Goal: Task Accomplishment & Management: Complete application form

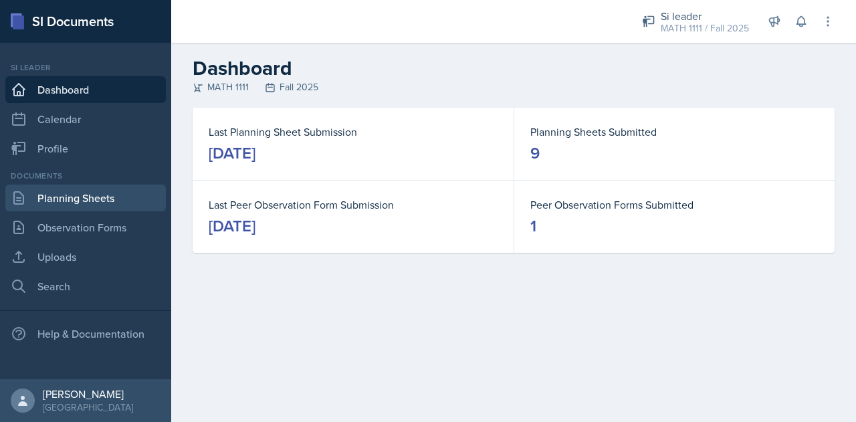
click at [84, 204] on link "Planning Sheets" at bounding box center [85, 198] width 161 height 27
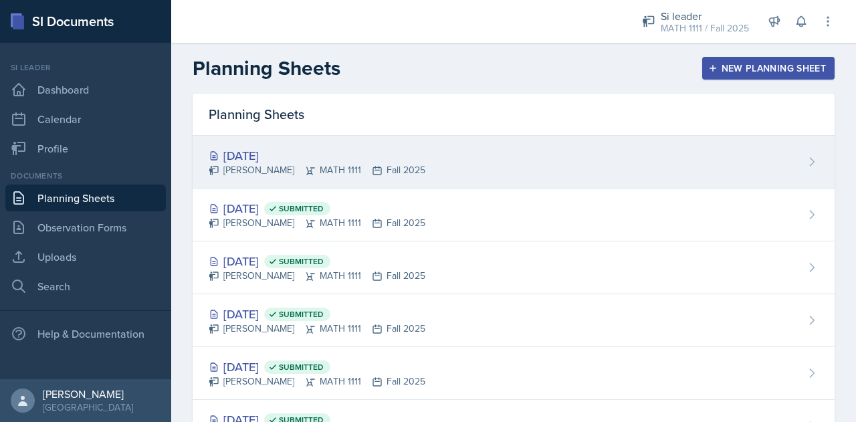
click at [282, 147] on div "[DATE]" at bounding box center [317, 156] width 217 height 18
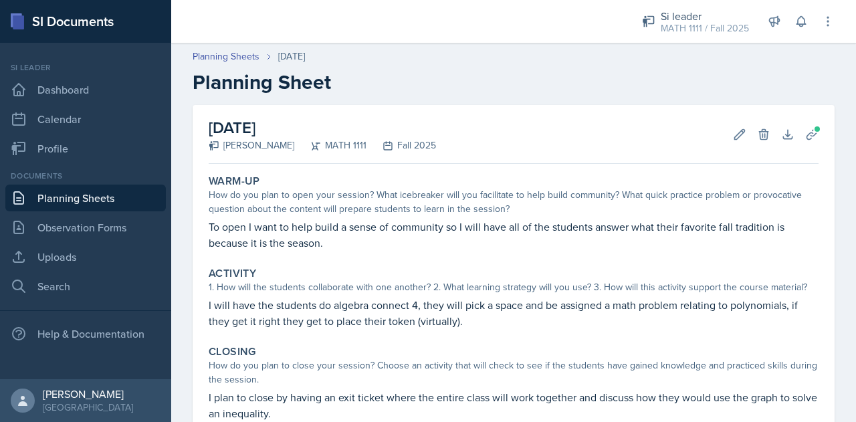
scroll to position [153, 0]
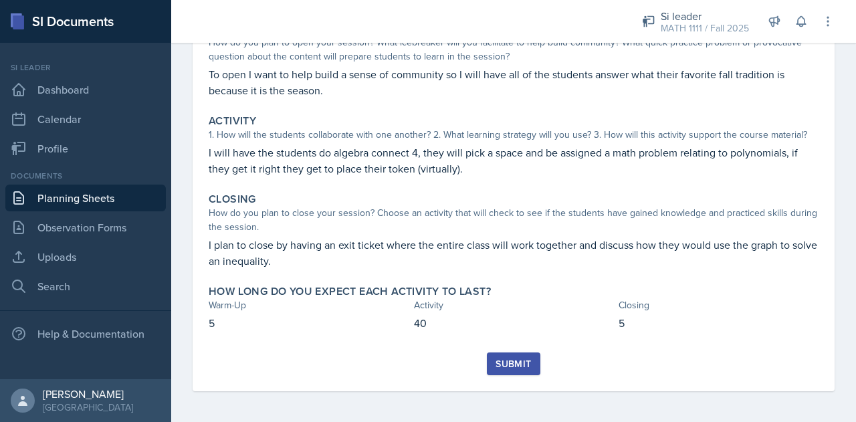
click at [513, 370] on button "Submit" at bounding box center [513, 364] width 53 height 23
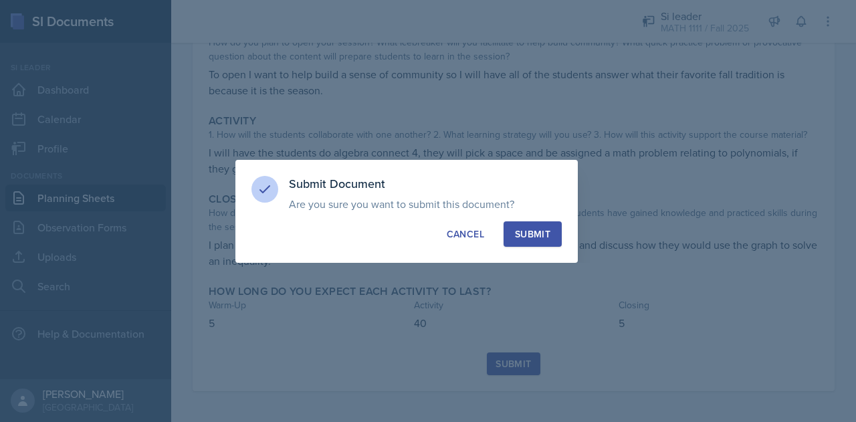
click at [553, 208] on p "Are you sure you want to submit this document? This document will no longer be …" at bounding box center [425, 203] width 273 height 13
click at [546, 225] on button "Submit" at bounding box center [533, 233] width 58 height 25
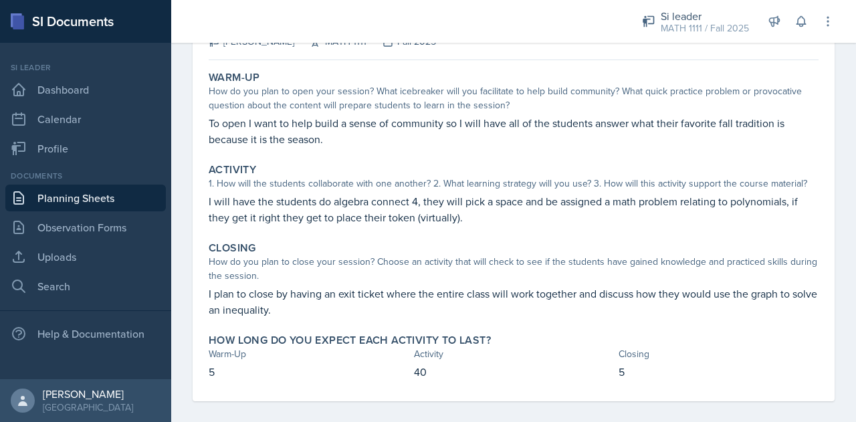
scroll to position [114, 0]
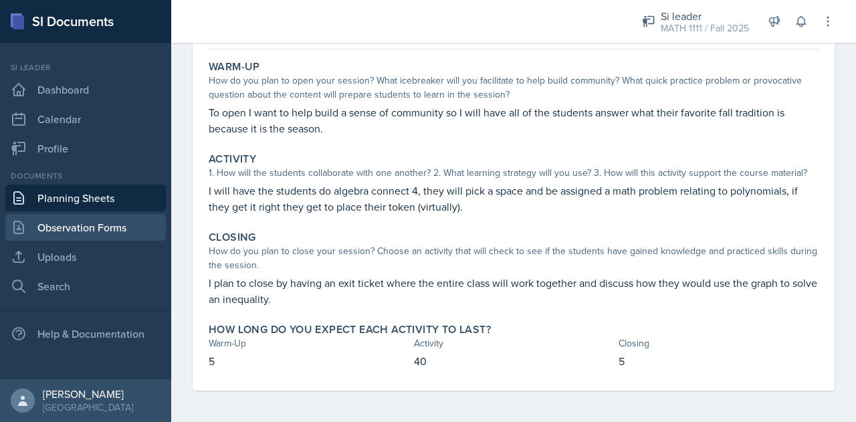
click at [103, 219] on link "Observation Forms" at bounding box center [85, 227] width 161 height 27
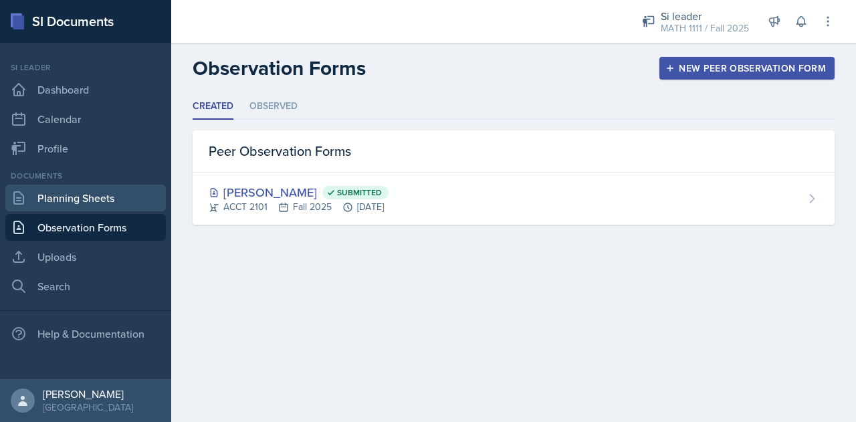
click at [108, 199] on link "Planning Sheets" at bounding box center [85, 198] width 161 height 27
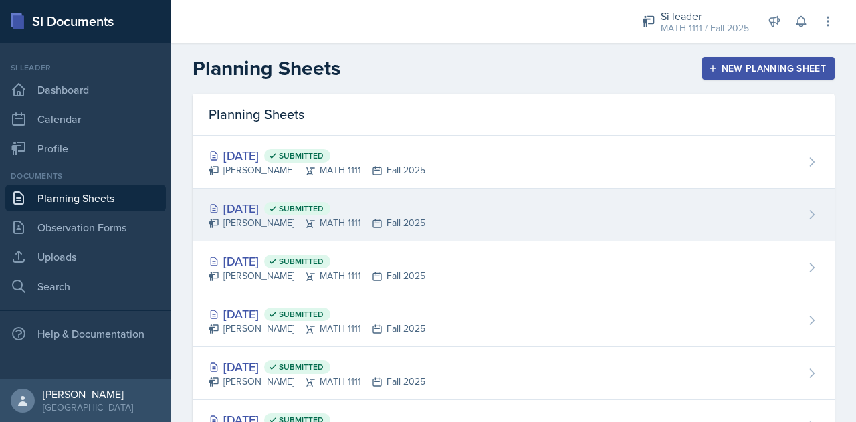
click at [247, 213] on div "[DATE] Submitted" at bounding box center [317, 208] width 217 height 18
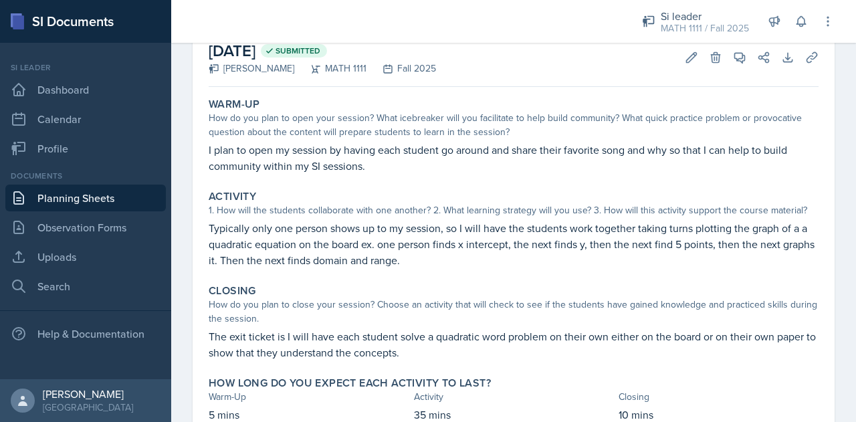
scroll to position [80, 0]
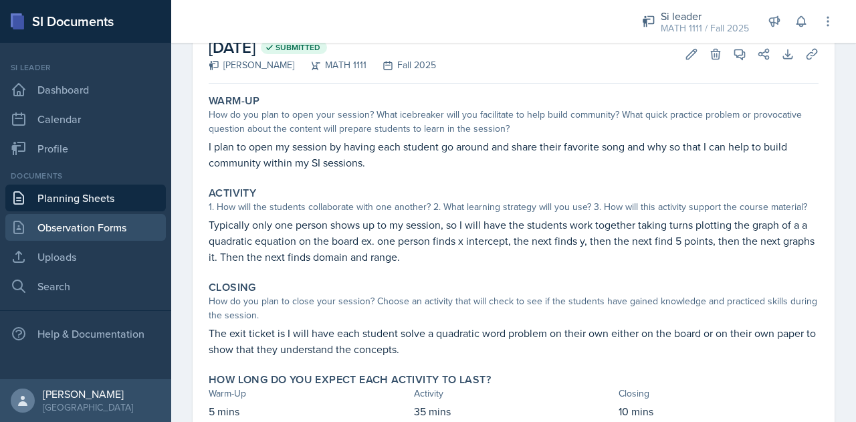
click at [91, 229] on link "Observation Forms" at bounding box center [85, 227] width 161 height 27
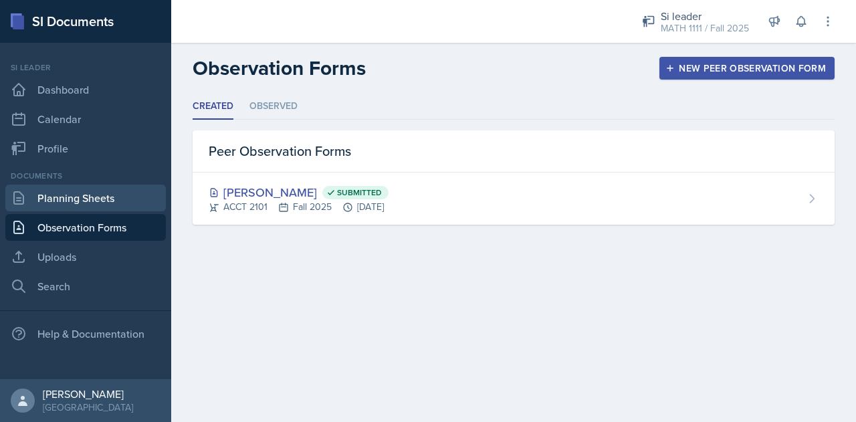
click at [100, 208] on link "Planning Sheets" at bounding box center [85, 198] width 161 height 27
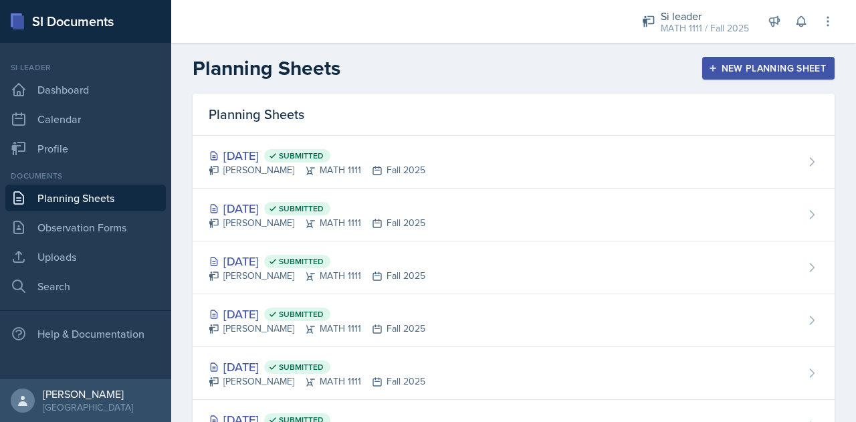
click at [725, 65] on div "New Planning Sheet" at bounding box center [768, 68] width 115 height 11
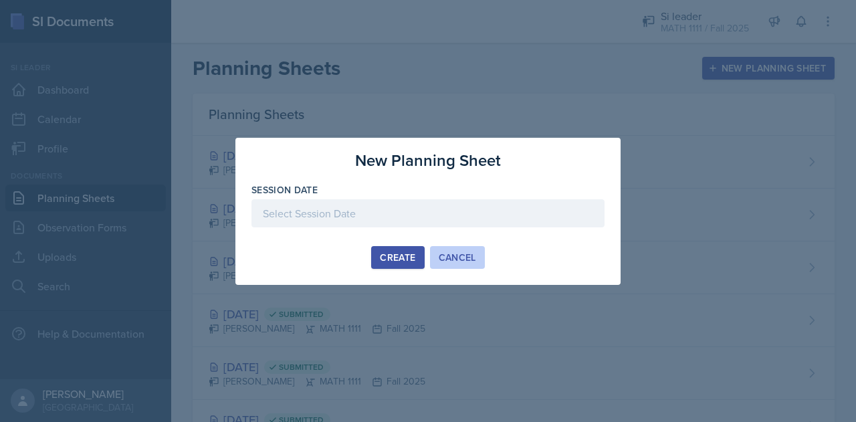
click at [452, 266] on button "Cancel" at bounding box center [457, 257] width 55 height 23
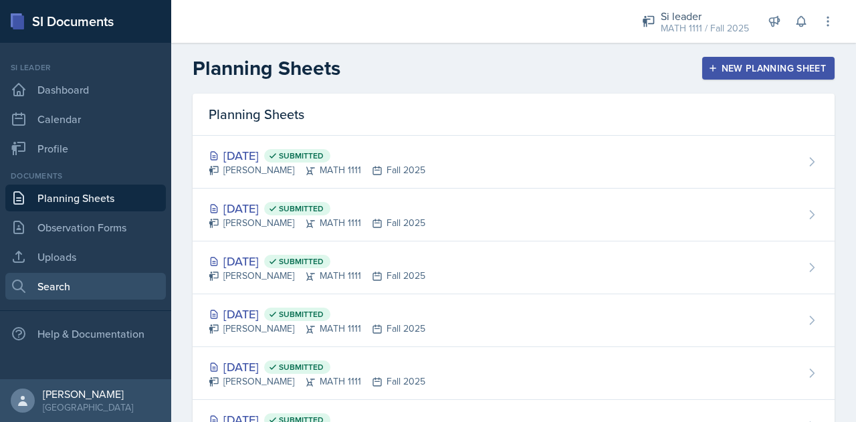
click at [95, 291] on link "Search" at bounding box center [85, 286] width 161 height 27
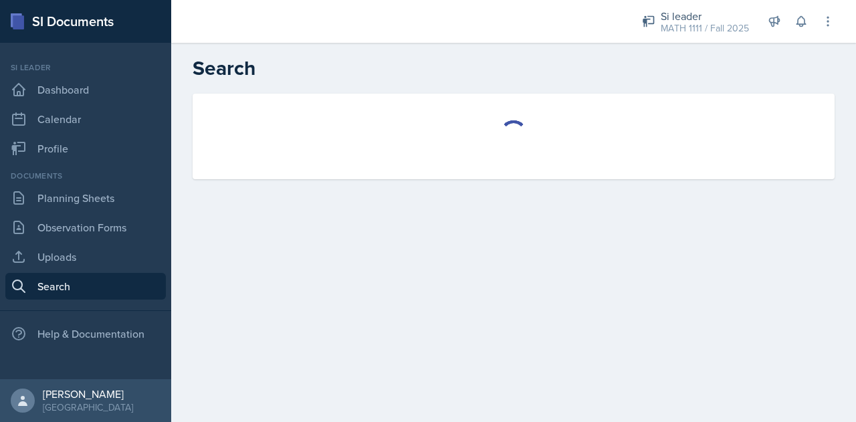
select select "all"
select select "1"
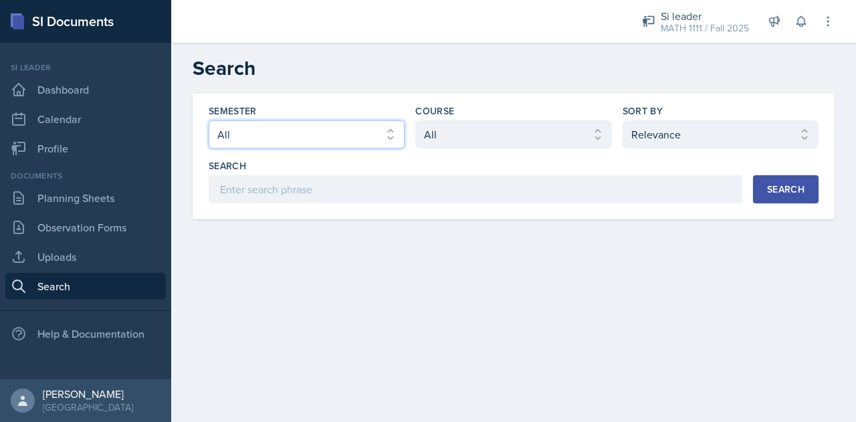
click at [291, 140] on select "Select semester All Fall 2025 Summer 2025 Spring 2025 Fall 2024 Summer 2024 Spr…" at bounding box center [307, 134] width 196 height 28
select select "2bed604d-1099-4043-b1bc-2365e8740244"
click at [209, 120] on select "Select semester All Fall 2025 Summer 2025 Spring 2025 Fall 2024 Summer 2024 Spr…" at bounding box center [307, 134] width 196 height 28
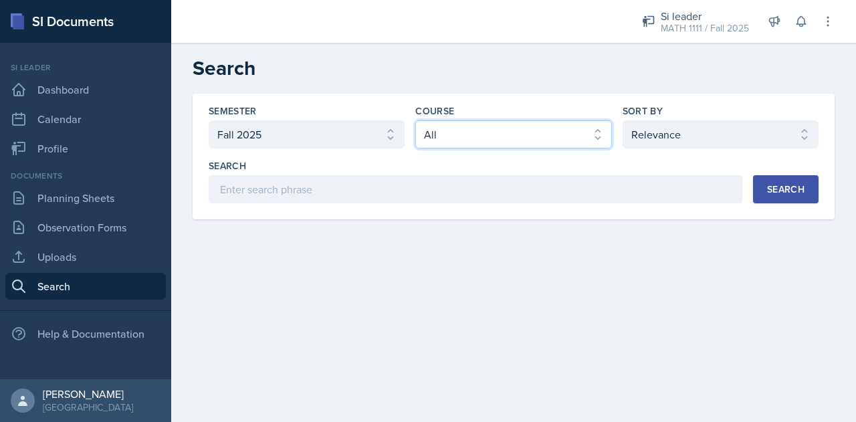
click at [464, 137] on select "Select course All ACCT 2101 ACCT 2102 ACCT 4050 ANTH 1102 ANTH 3301 ARCH 1000 A…" at bounding box center [513, 134] width 196 height 28
click at [415, 120] on select "Select course All ACCT 2101 ACCT 2102 ACCT 4050 ANTH 1102 ANTH 3301 ARCH 1000 A…" at bounding box center [513, 134] width 196 height 28
click at [802, 190] on div "Search" at bounding box center [785, 189] width 37 height 11
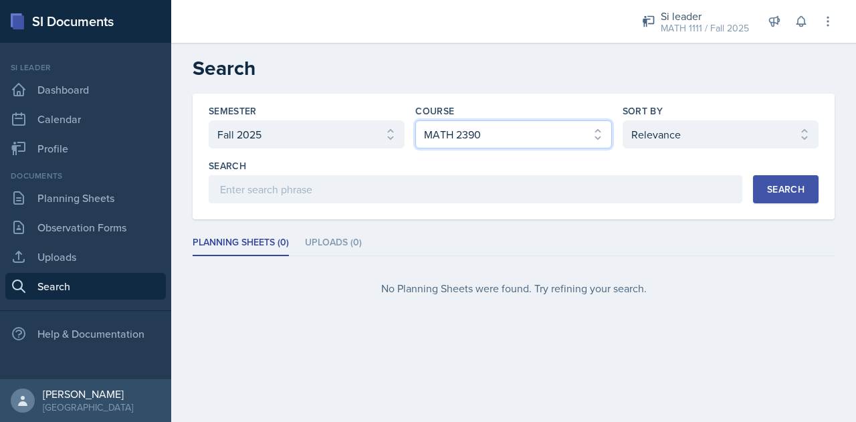
click at [459, 136] on select "Select course All ACCT 2101 ACCT 2102 ACCT 4050 ANTH 1102 ANTH 3301 ARCH 1000 A…" at bounding box center [513, 134] width 196 height 28
select select "a91324b5-341e-4f83-89ad-c1c7c1c75ff8"
click at [415, 120] on select "Select course All ACCT 2101 ACCT 2102 ACCT 4050 ANTH 1102 ANTH 3301 ARCH 1000 A…" at bounding box center [513, 134] width 196 height 28
click at [769, 188] on div "Search" at bounding box center [785, 189] width 37 height 11
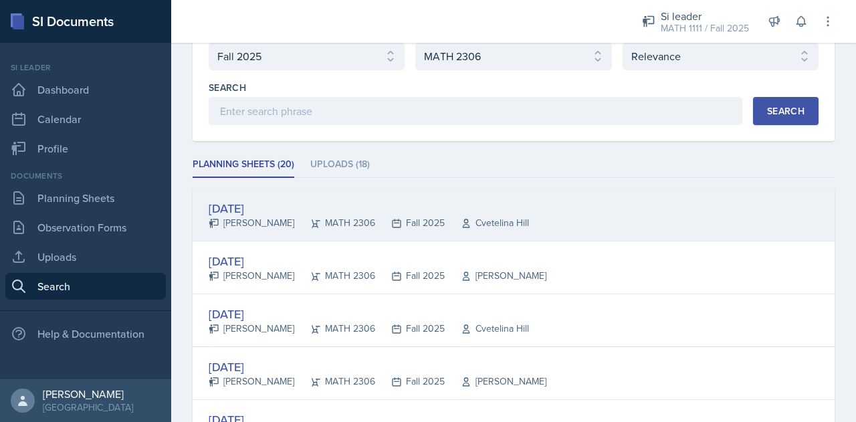
scroll to position [79, 0]
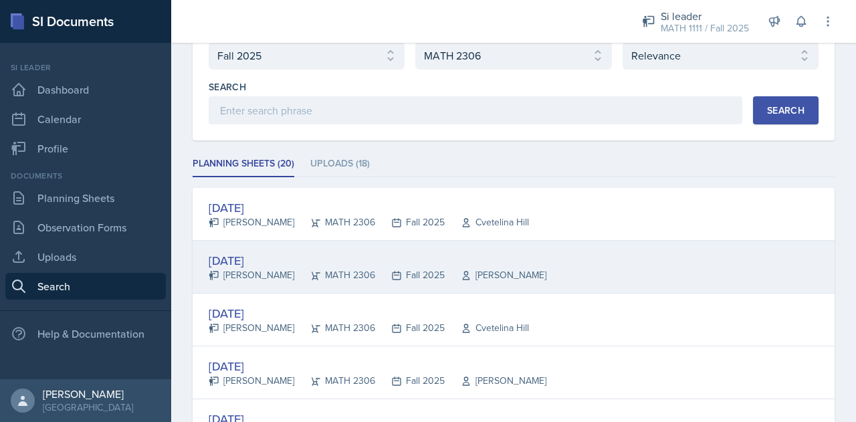
click at [248, 254] on div "[DATE]" at bounding box center [378, 261] width 338 height 18
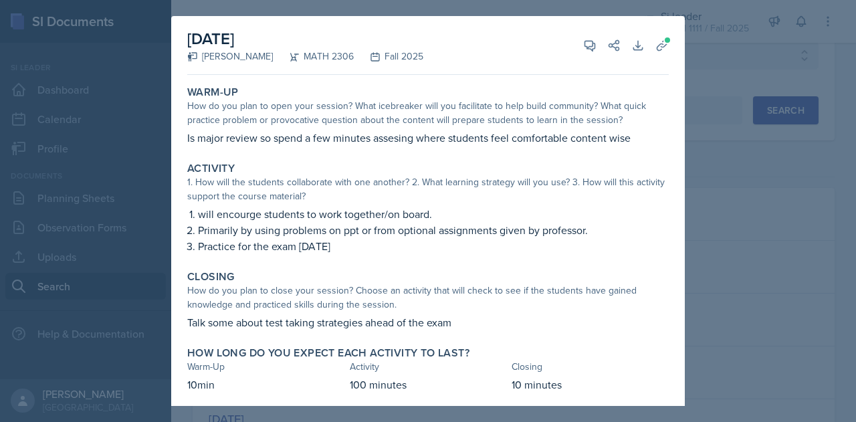
scroll to position [7, 0]
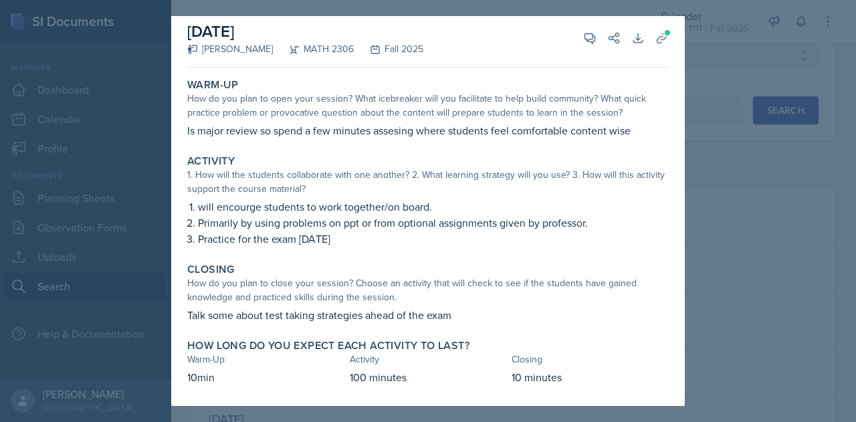
click at [733, 87] on div at bounding box center [428, 211] width 856 height 422
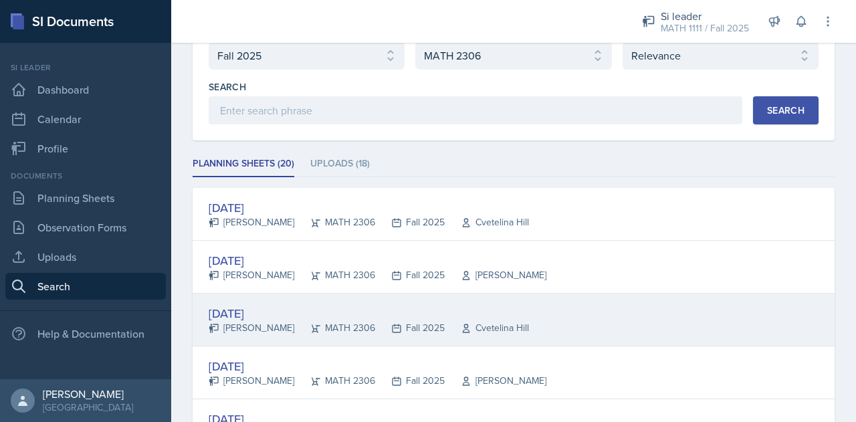
click at [294, 326] on div "MATH 2306" at bounding box center [334, 328] width 81 height 14
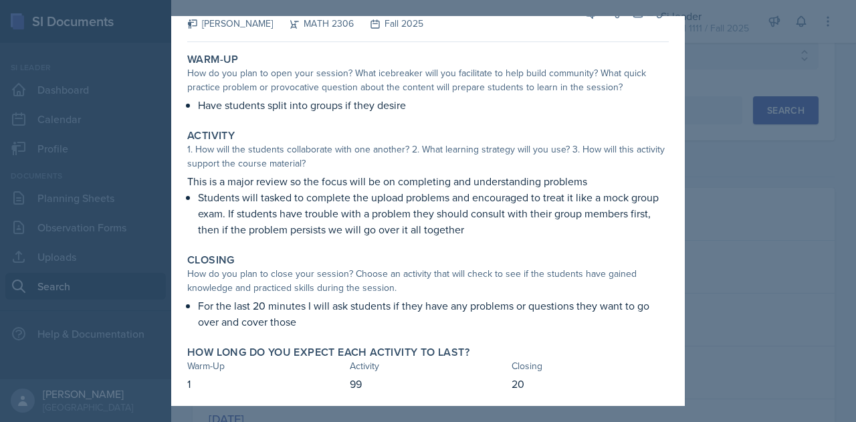
scroll to position [0, 0]
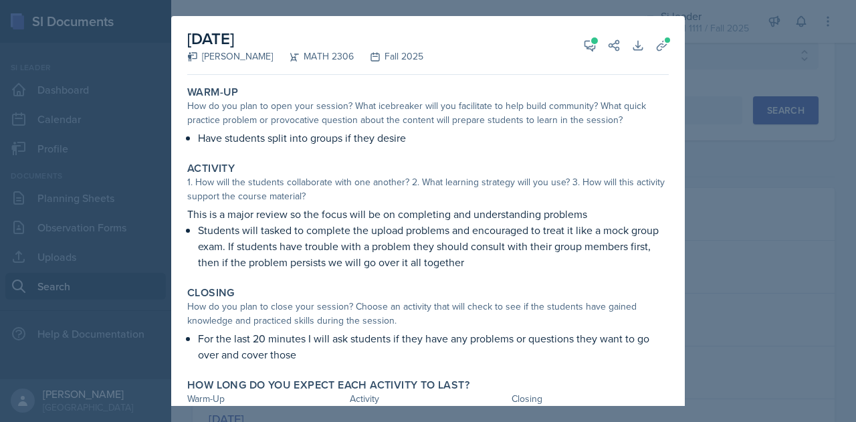
click at [747, 110] on div at bounding box center [428, 211] width 856 height 422
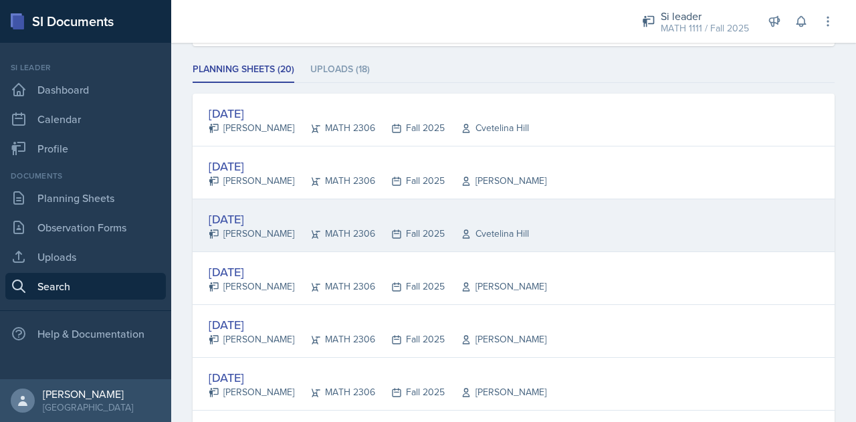
scroll to position [171, 0]
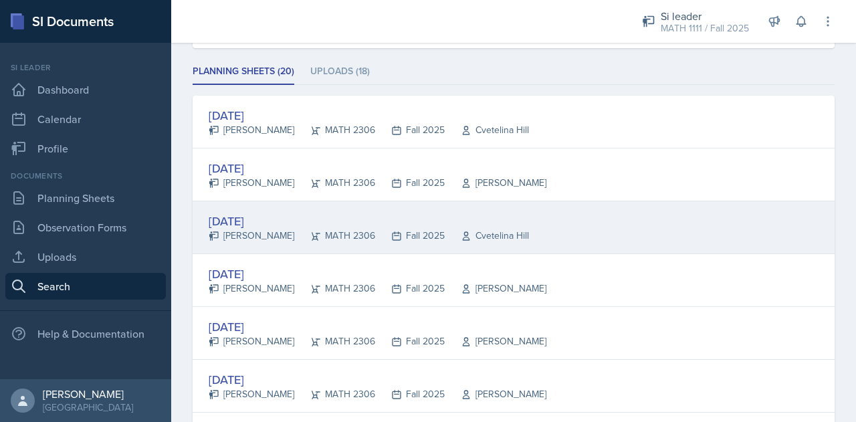
click at [219, 229] on div "[PERSON_NAME]" at bounding box center [252, 236] width 86 height 14
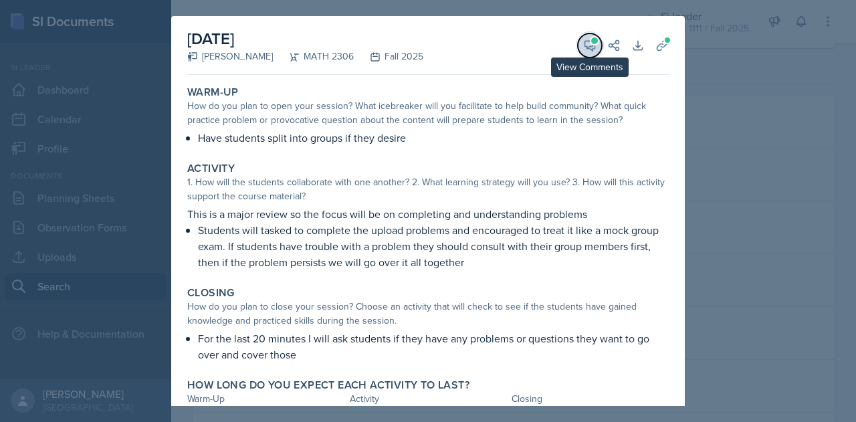
click at [583, 45] on icon at bounding box center [589, 45] width 13 height 13
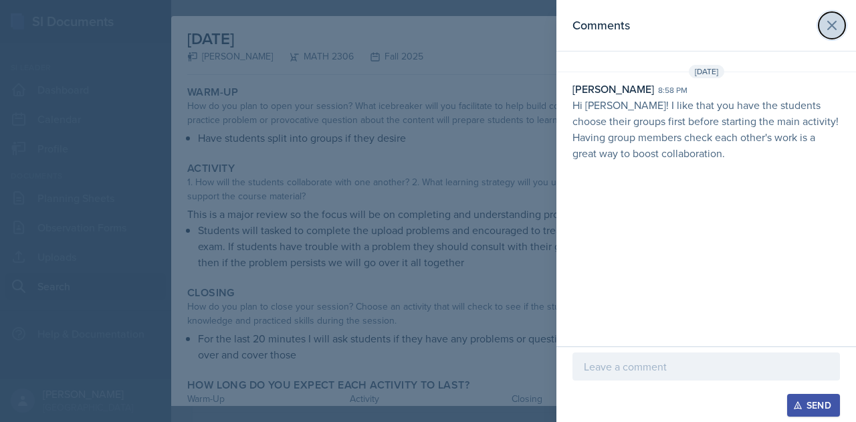
click at [826, 25] on icon at bounding box center [832, 25] width 16 height 16
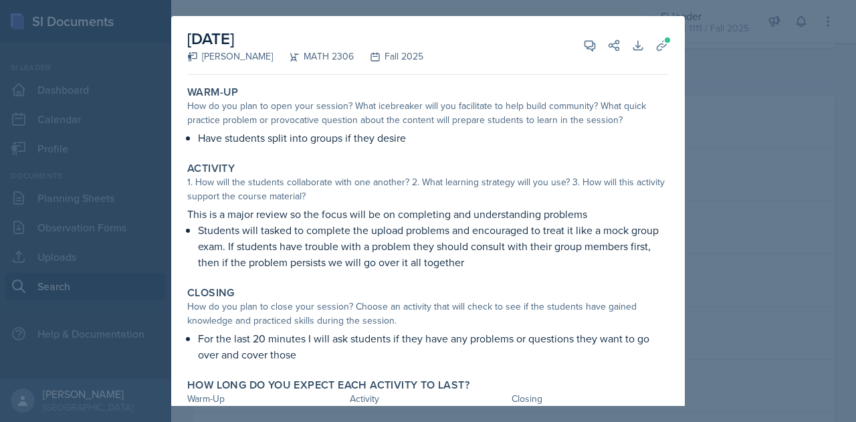
click at [705, 59] on div at bounding box center [428, 211] width 856 height 422
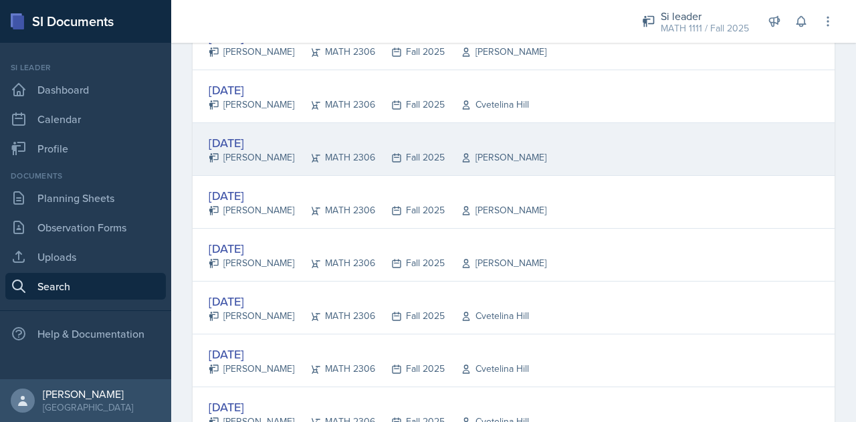
scroll to position [309, 0]
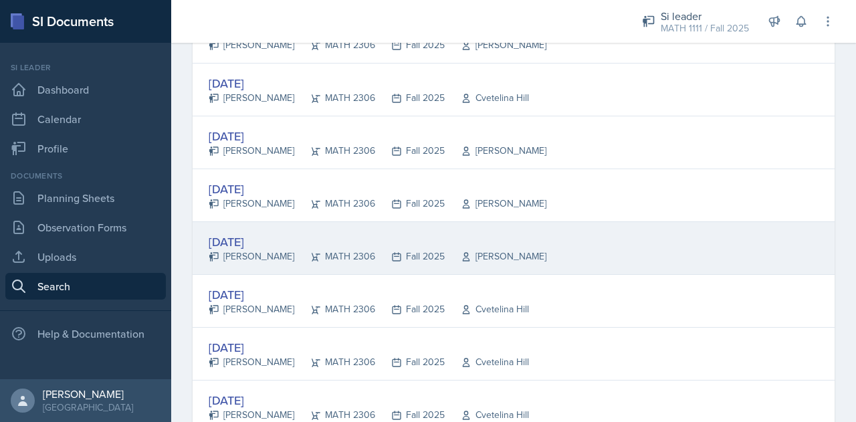
click at [241, 239] on div "[DATE]" at bounding box center [378, 242] width 338 height 18
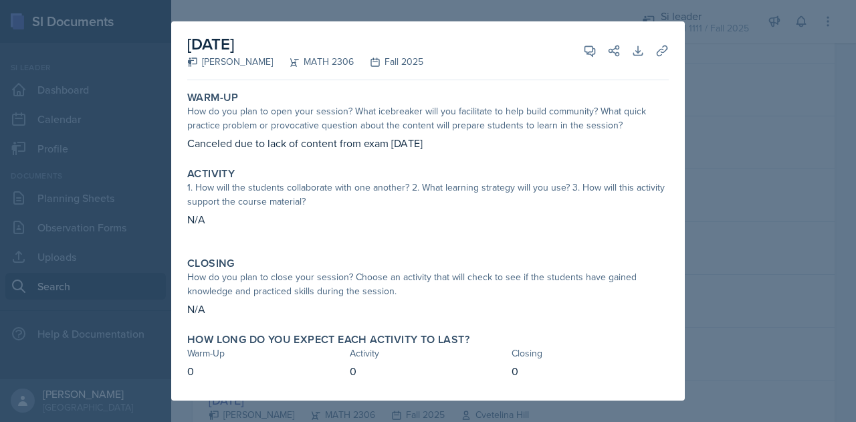
click at [709, 199] on div at bounding box center [428, 211] width 856 height 422
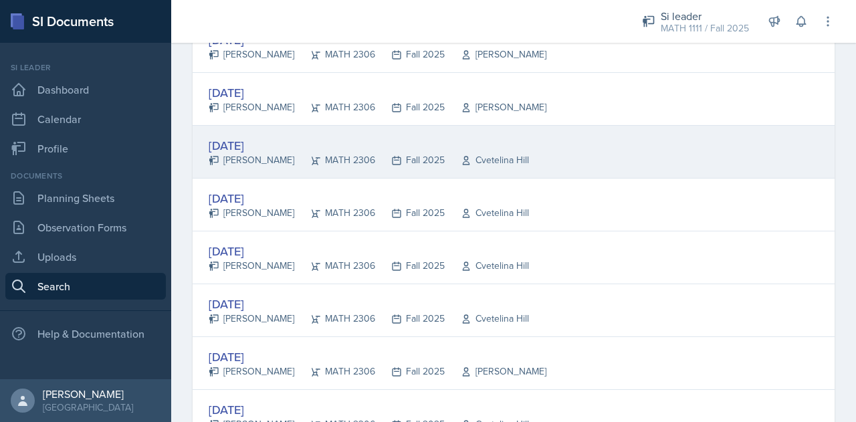
scroll to position [521, 0]
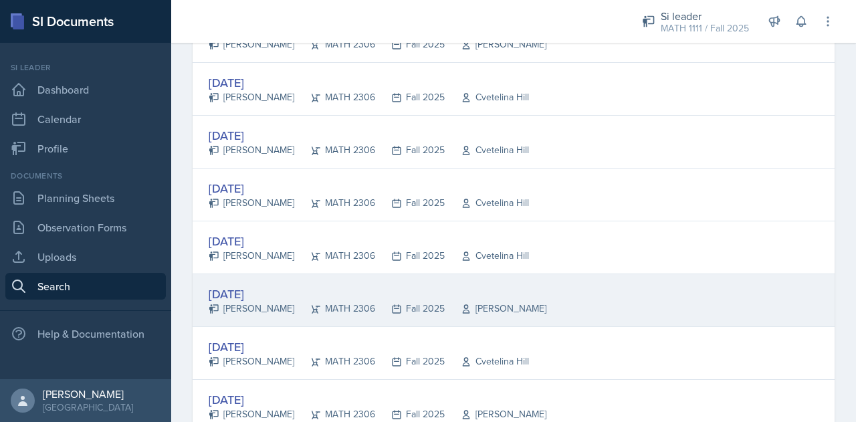
click at [231, 295] on div "[DATE]" at bounding box center [378, 294] width 338 height 18
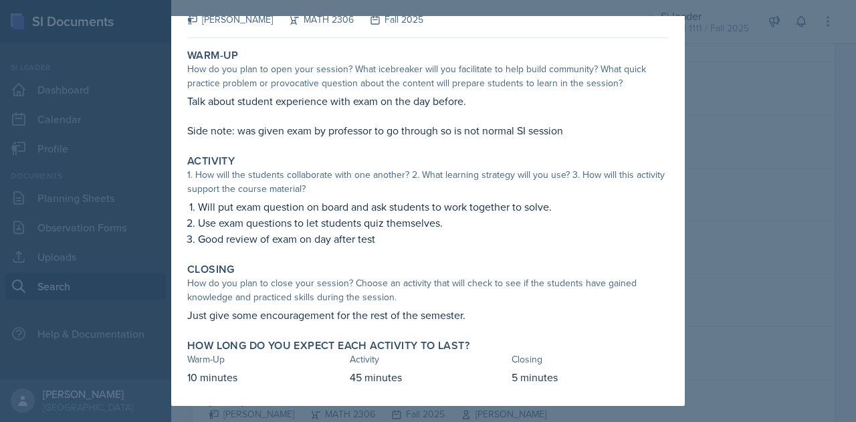
scroll to position [0, 0]
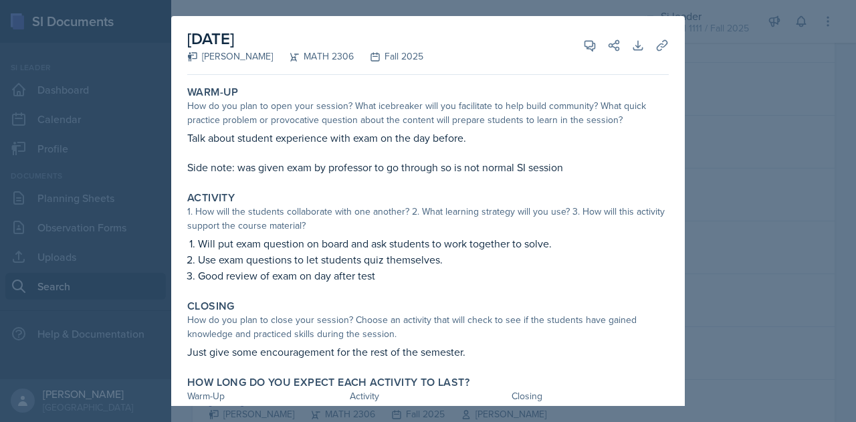
click at [744, 38] on div at bounding box center [428, 211] width 856 height 422
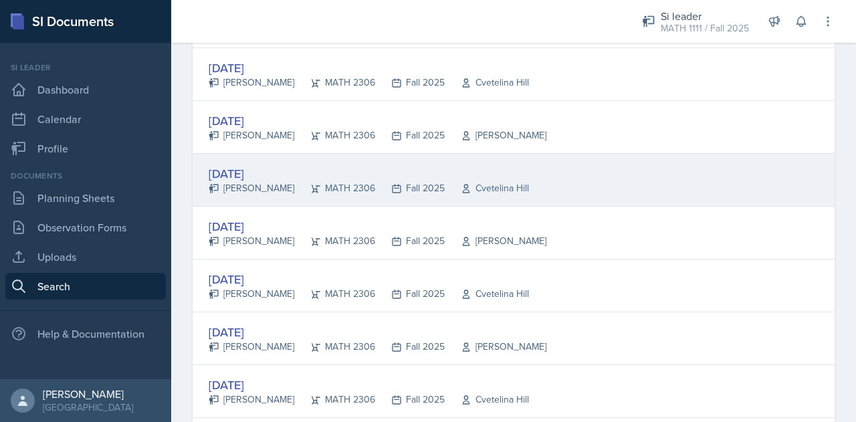
scroll to position [745, 0]
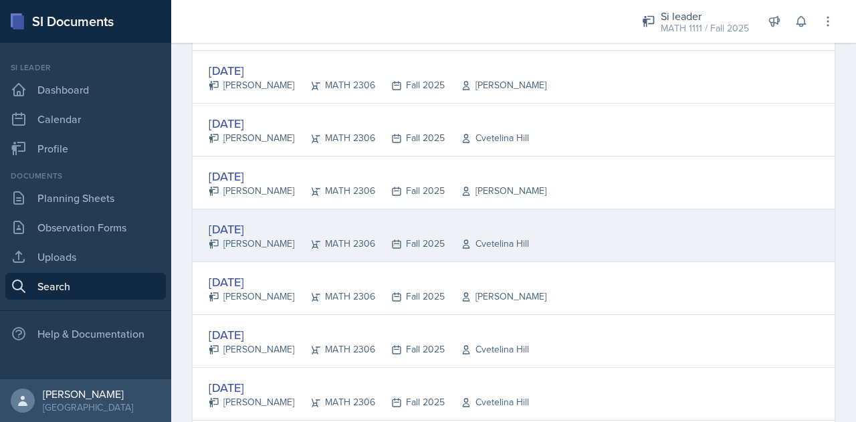
click at [240, 247] on div "[DATE] [PERSON_NAME] MATH 2306 Fall 2025 [GEOGRAPHIC_DATA]" at bounding box center [514, 235] width 642 height 53
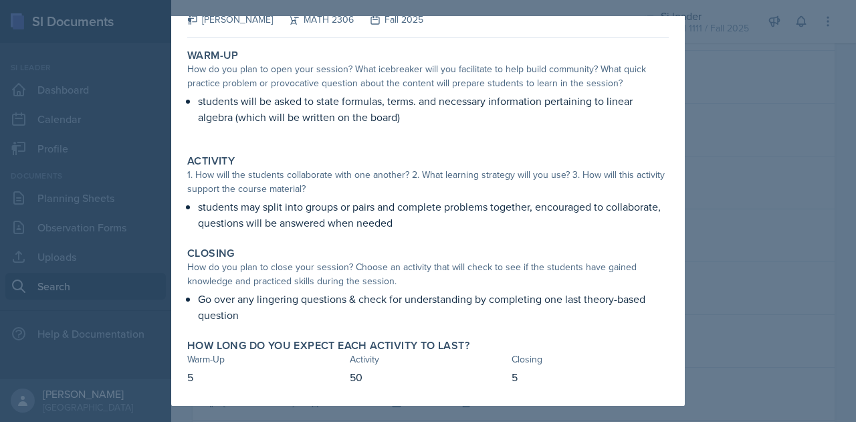
scroll to position [0, 0]
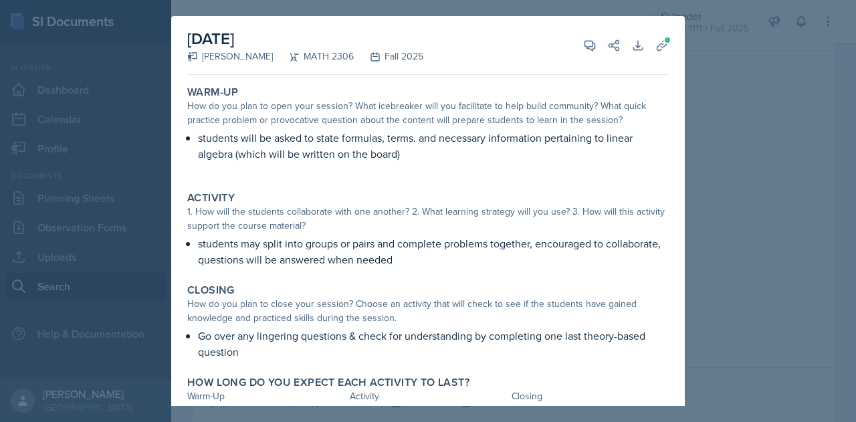
click at [689, 31] on div at bounding box center [428, 211] width 856 height 422
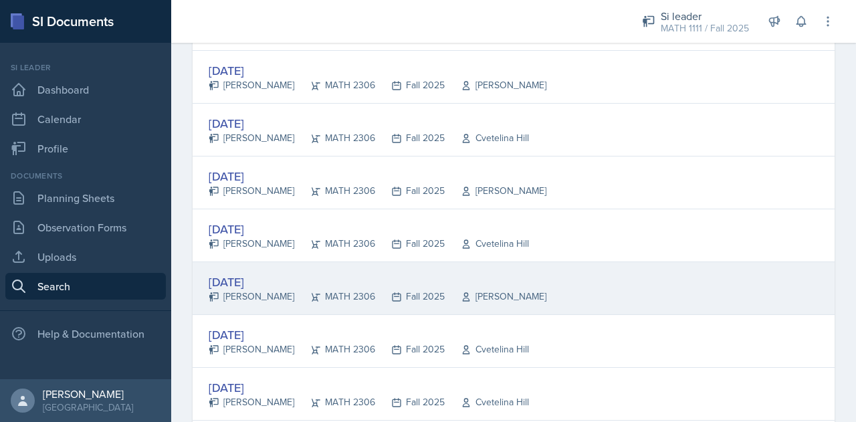
click at [238, 278] on div "[DATE]" at bounding box center [378, 282] width 338 height 18
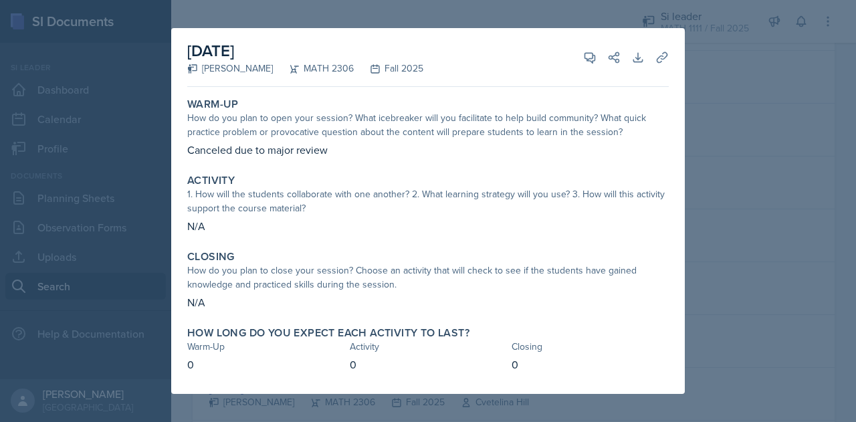
click at [752, 197] on div at bounding box center [428, 211] width 856 height 422
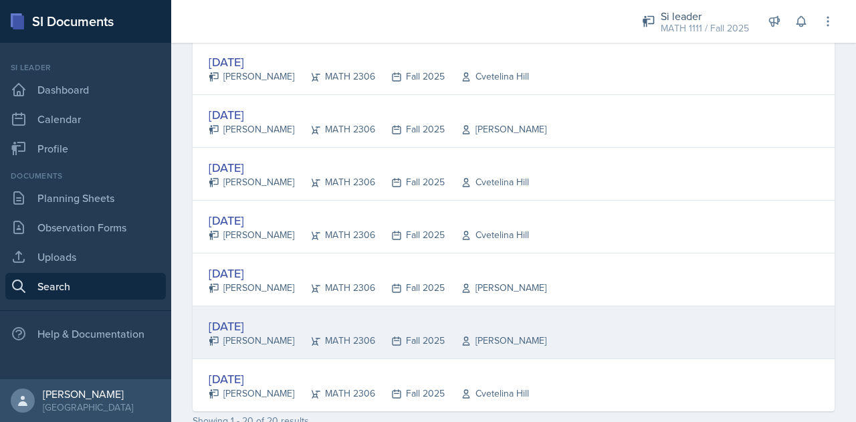
scroll to position [980, 0]
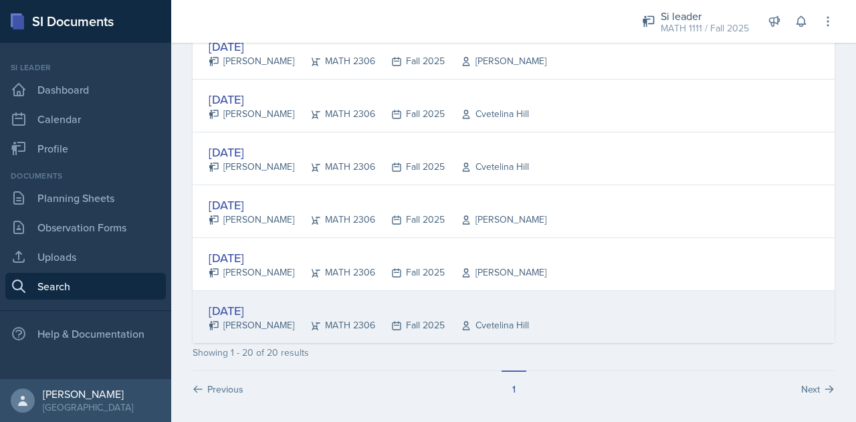
click at [241, 312] on div "[DATE]" at bounding box center [369, 311] width 320 height 18
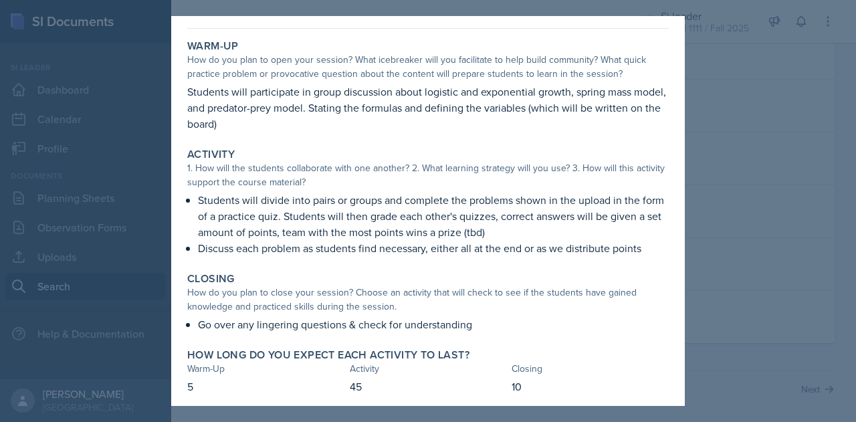
scroll to position [56, 0]
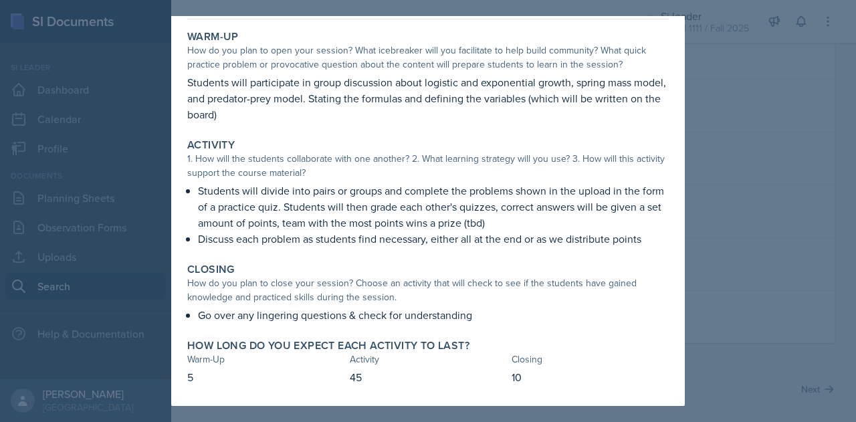
click at [779, 114] on div at bounding box center [428, 211] width 856 height 422
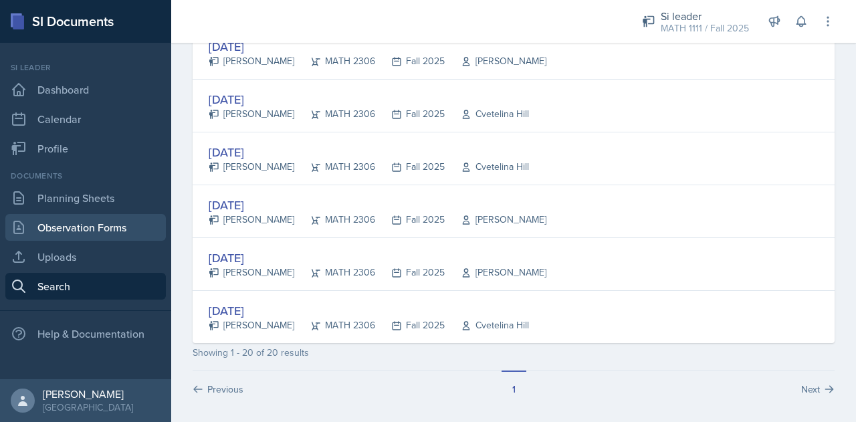
click at [65, 223] on link "Observation Forms" at bounding box center [85, 227] width 161 height 27
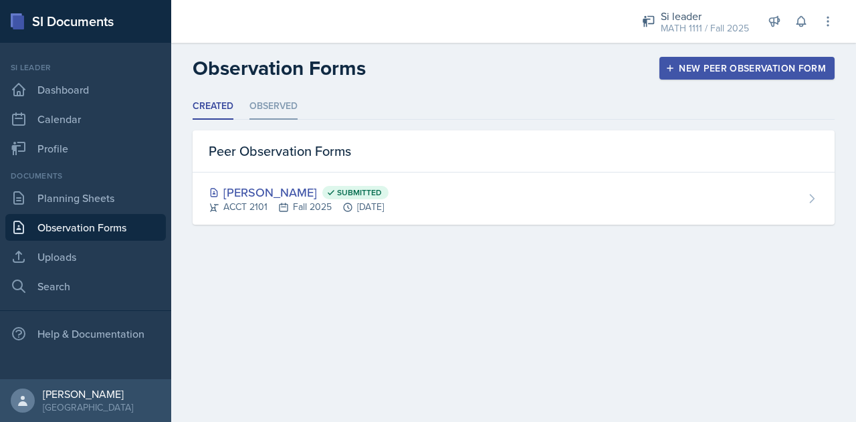
click at [266, 106] on li "Observed" at bounding box center [274, 107] width 48 height 26
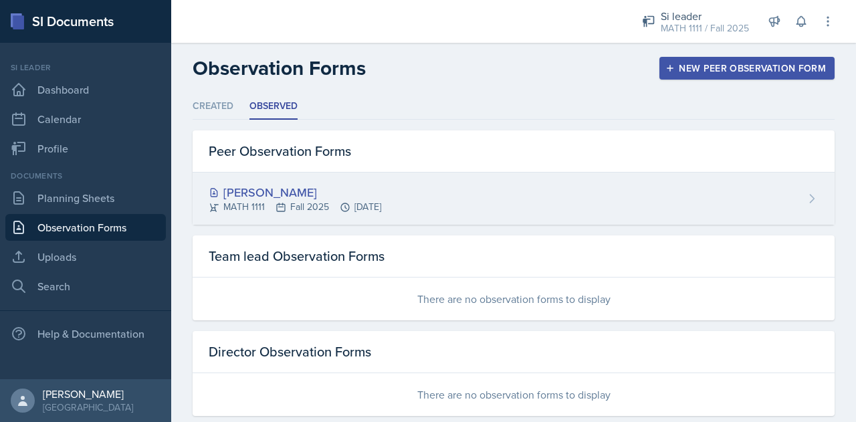
click at [260, 200] on div "MATH 1111 Fall 2025 [DATE]" at bounding box center [295, 207] width 173 height 14
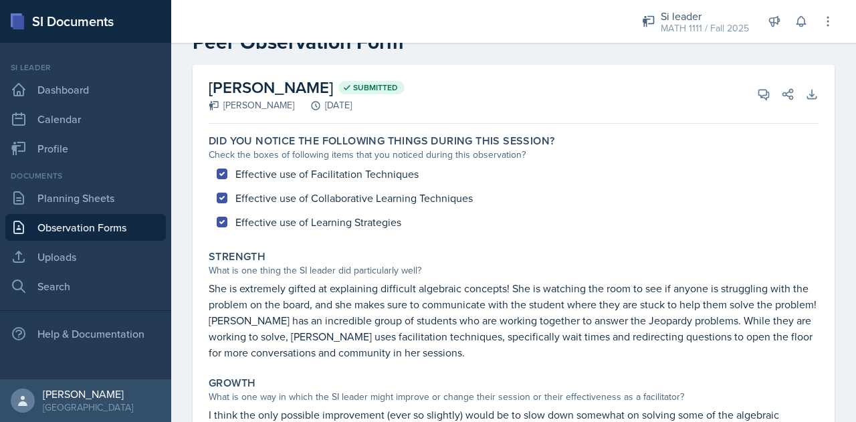
scroll to position [39, 0]
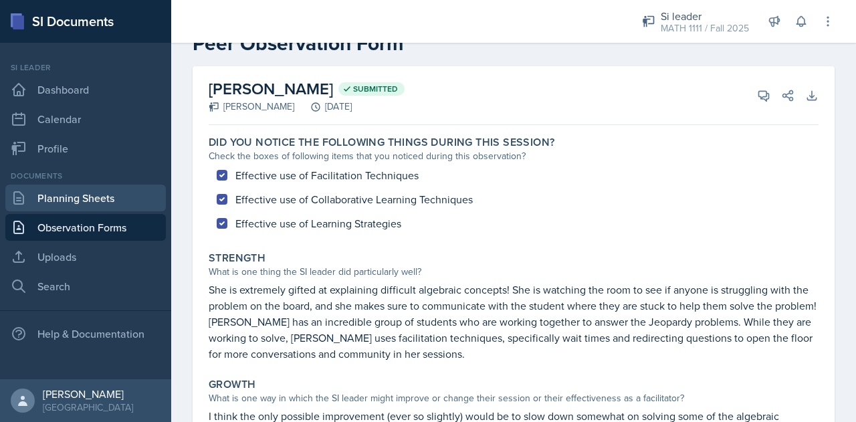
click at [89, 194] on link "Planning Sheets" at bounding box center [85, 198] width 161 height 27
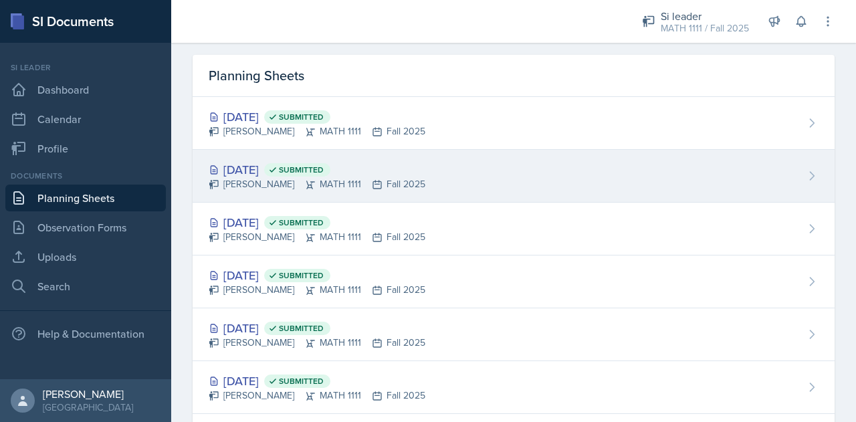
click at [254, 173] on div "[DATE] Submitted" at bounding box center [317, 170] width 217 height 18
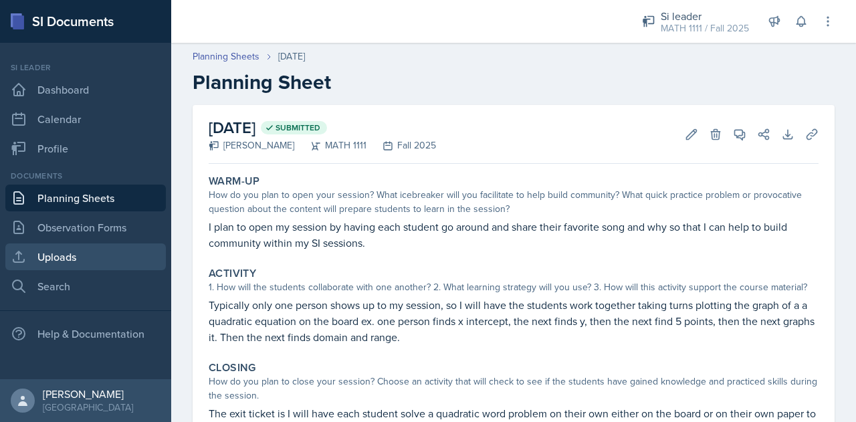
click at [47, 267] on link "Uploads" at bounding box center [85, 257] width 161 height 27
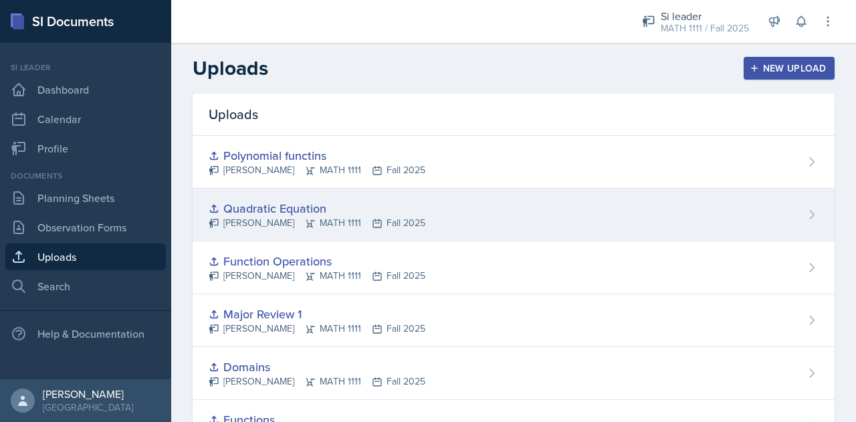
click at [432, 208] on div "Quadratic Equation [PERSON_NAME] MATH 1111 Fall 2025" at bounding box center [514, 215] width 642 height 53
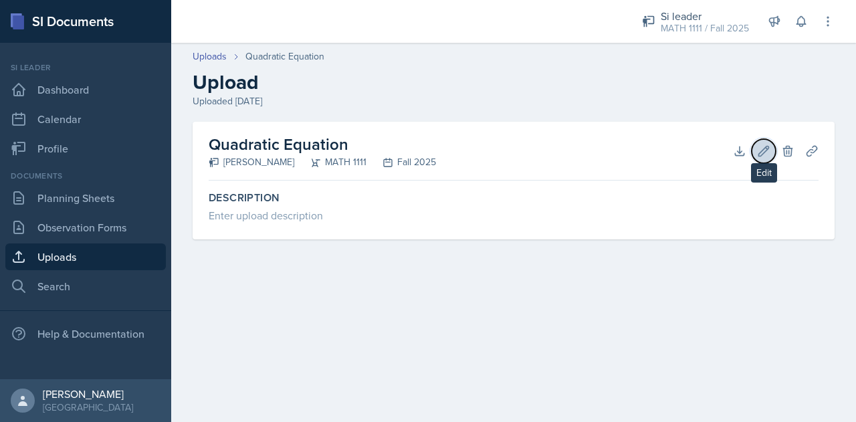
click at [768, 152] on icon at bounding box center [763, 151] width 13 height 13
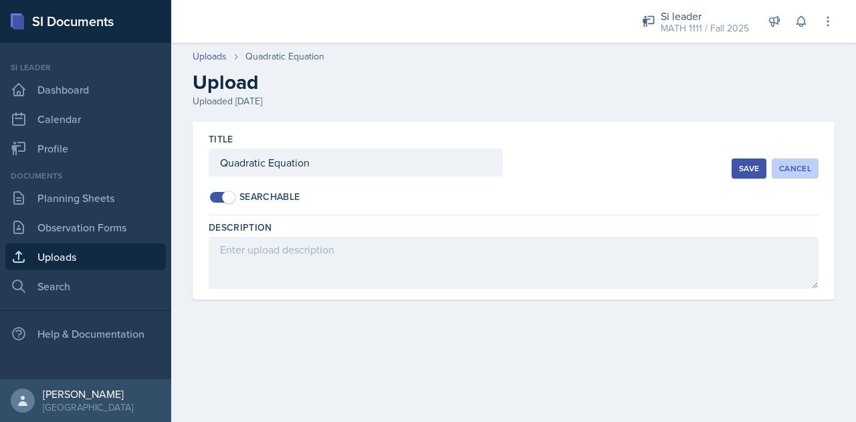
click at [804, 165] on div "Cancel" at bounding box center [795, 168] width 32 height 11
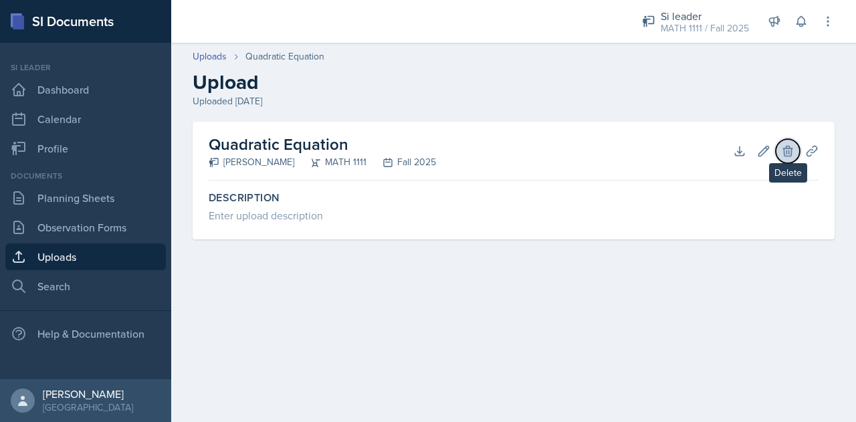
click at [794, 150] on icon at bounding box center [787, 151] width 13 height 13
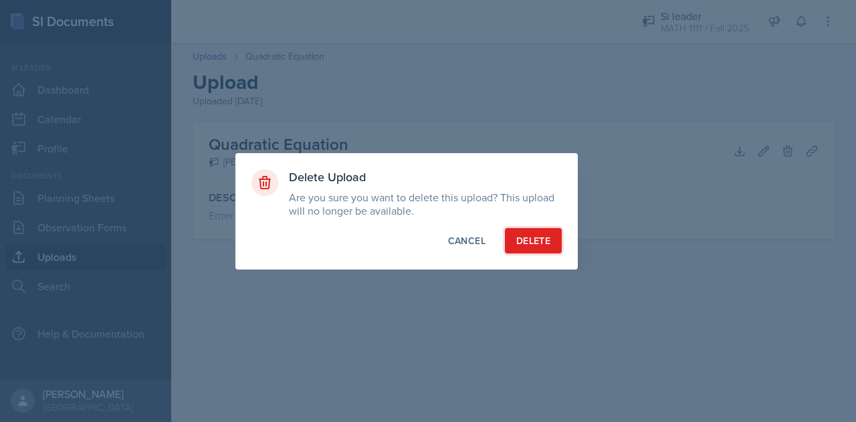
click at [555, 235] on button "Delete" at bounding box center [533, 240] width 57 height 25
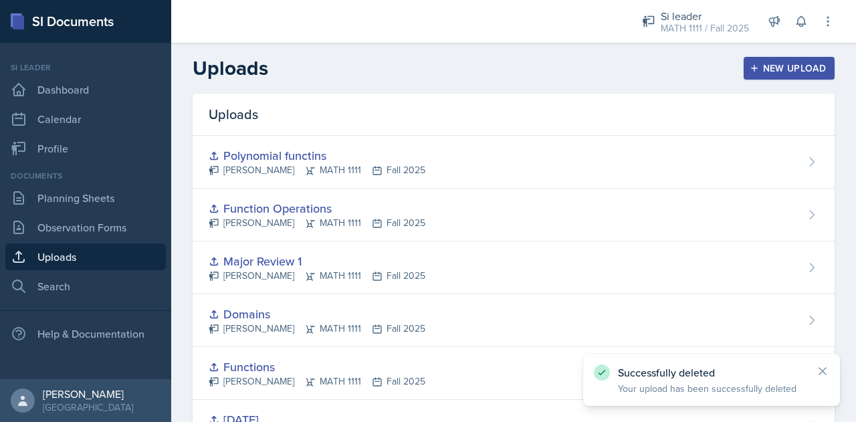
click at [784, 80] on div "Uploads New Upload" at bounding box center [513, 68] width 685 height 24
click at [775, 72] on div "New Upload" at bounding box center [790, 68] width 74 height 11
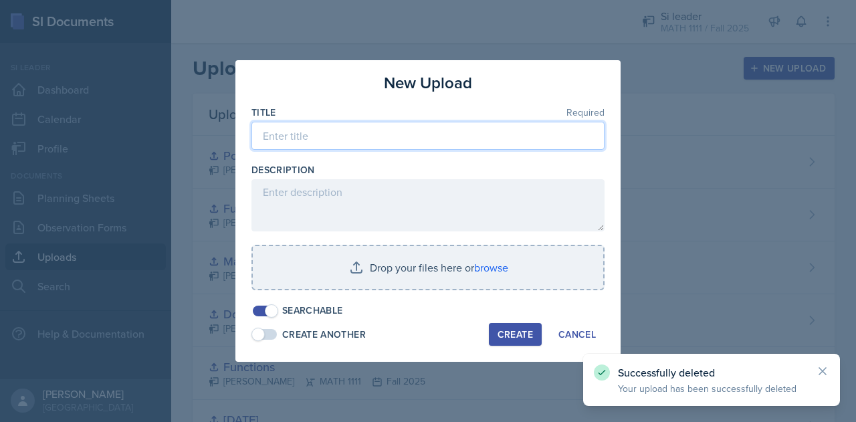
click at [541, 132] on input at bounding box center [428, 136] width 353 height 28
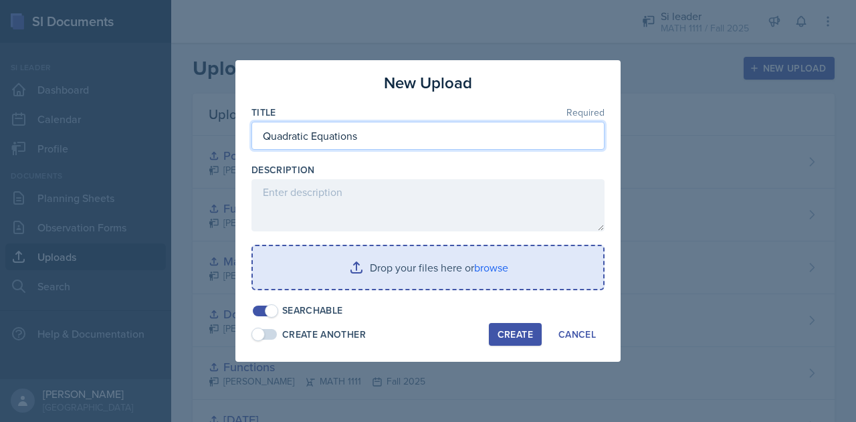
type input "Quadratic Equations"
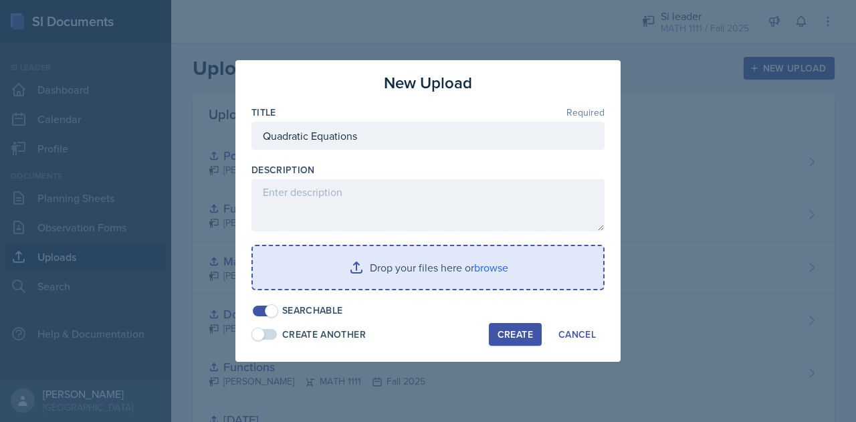
click at [442, 251] on input "file" at bounding box center [428, 267] width 351 height 43
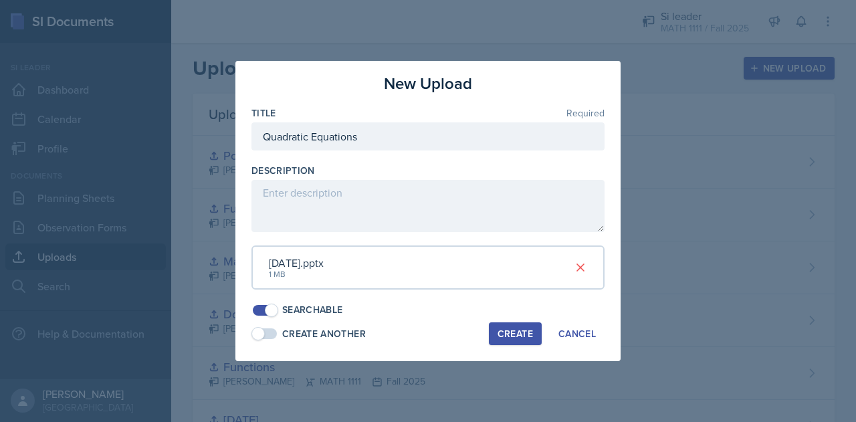
click at [517, 330] on div "Create" at bounding box center [515, 334] width 35 height 11
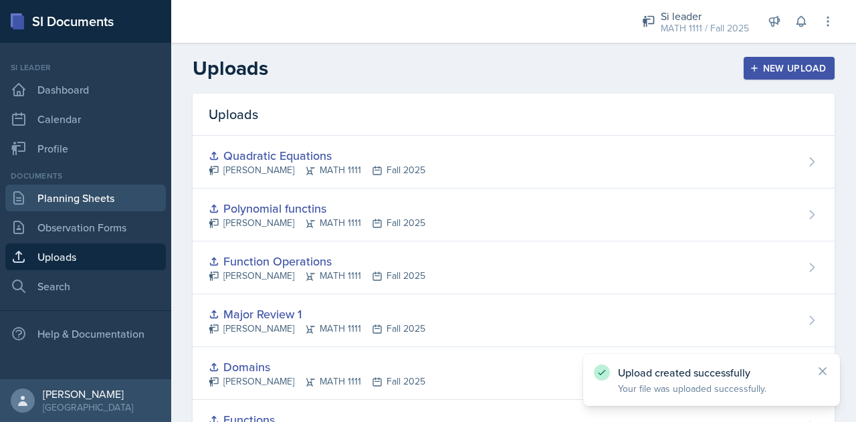
click at [103, 197] on link "Planning Sheets" at bounding box center [85, 198] width 161 height 27
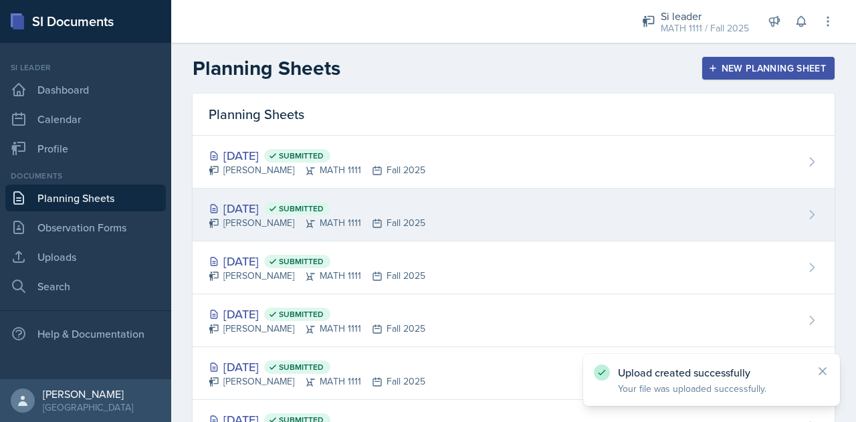
click at [281, 208] on div "[DATE] Submitted" at bounding box center [317, 208] width 217 height 18
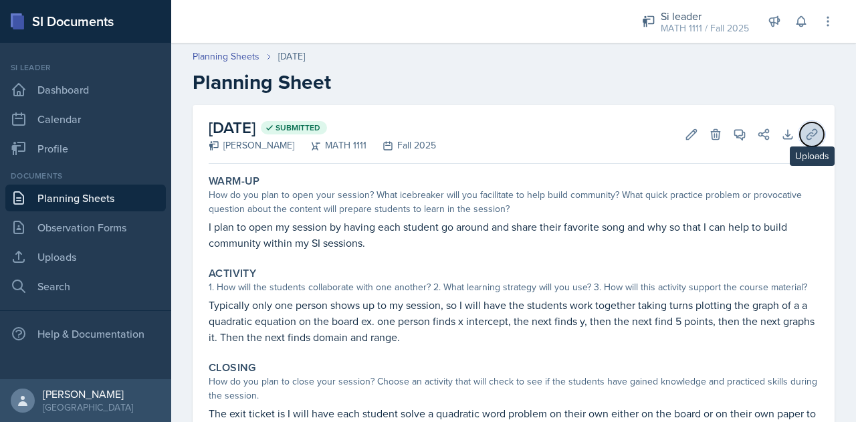
click at [806, 138] on icon at bounding box center [812, 134] width 13 height 13
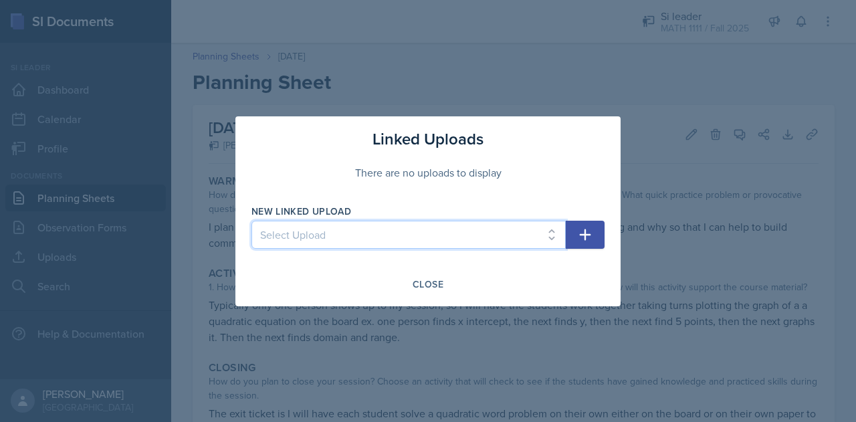
click at [538, 241] on select "Select Upload Inequalitites Slope WKST Slope Linear Equations [DATE] Functions …" at bounding box center [409, 235] width 314 height 28
select select "6a898438-53c8-4d7a-919a-3a46cad9498c"
click at [252, 221] on select "Select Upload Inequalitites Slope WKST Slope Linear Equations [DATE] Functions …" at bounding box center [409, 235] width 314 height 28
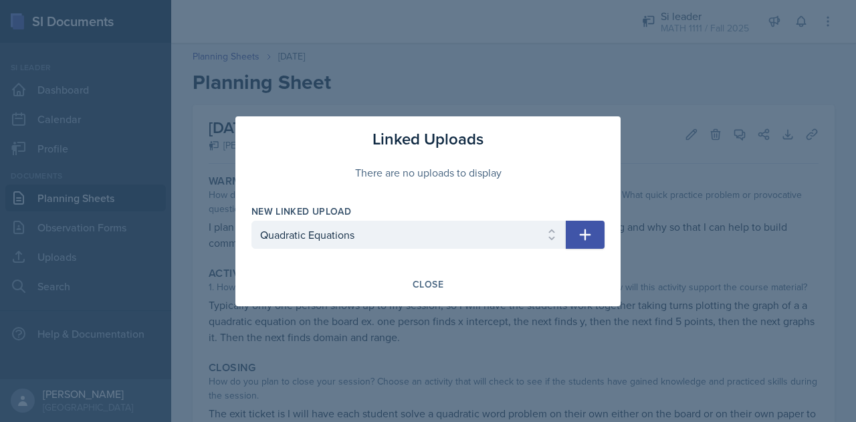
click at [582, 246] on button "button" at bounding box center [585, 235] width 39 height 28
select select
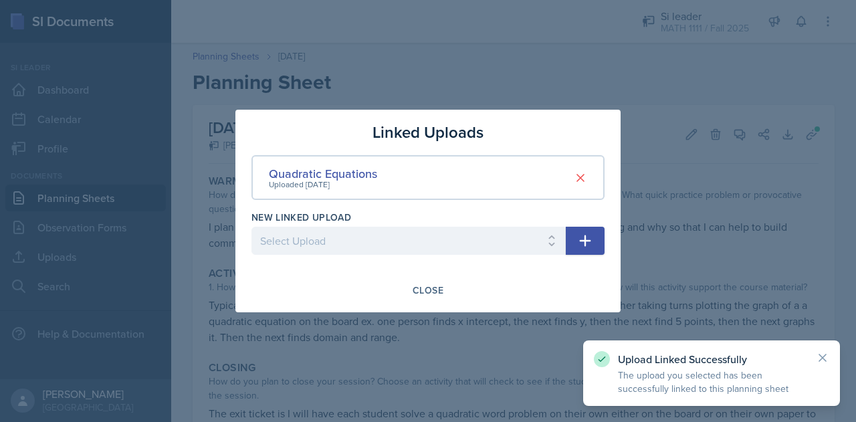
click at [301, 385] on div at bounding box center [428, 211] width 856 height 422
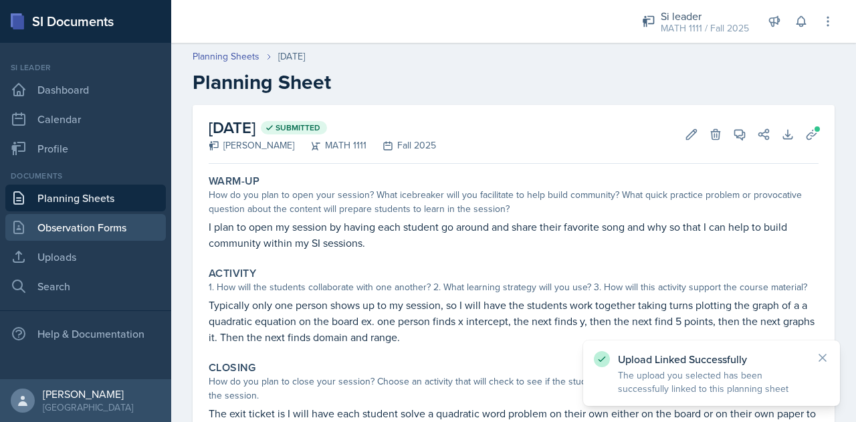
click at [127, 229] on link "Observation Forms" at bounding box center [85, 227] width 161 height 27
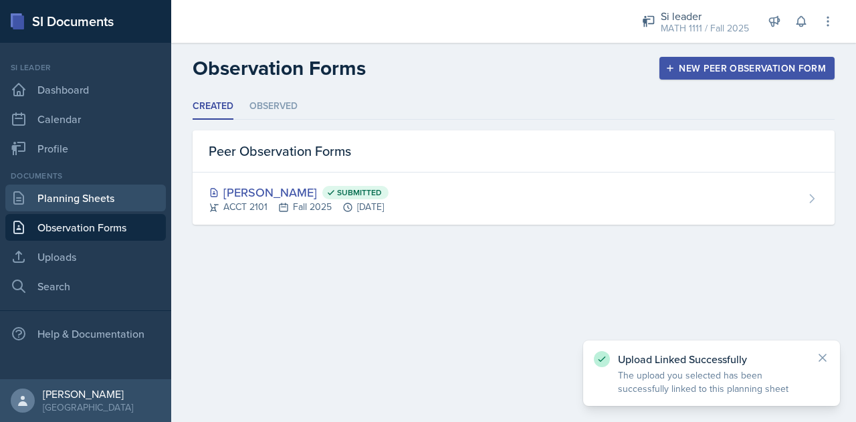
click at [112, 208] on link "Planning Sheets" at bounding box center [85, 198] width 161 height 27
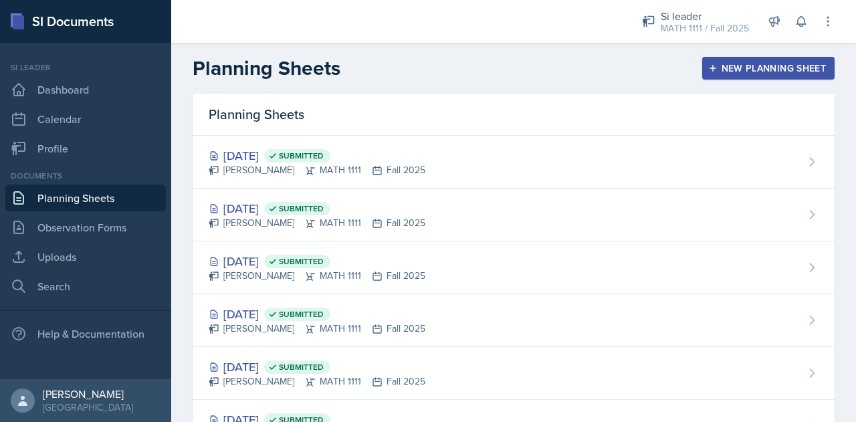
click at [88, 242] on div "Documents Planning Sheets Observation Forms Uploads Search" at bounding box center [85, 235] width 161 height 130
click at [93, 228] on link "Observation Forms" at bounding box center [85, 227] width 161 height 27
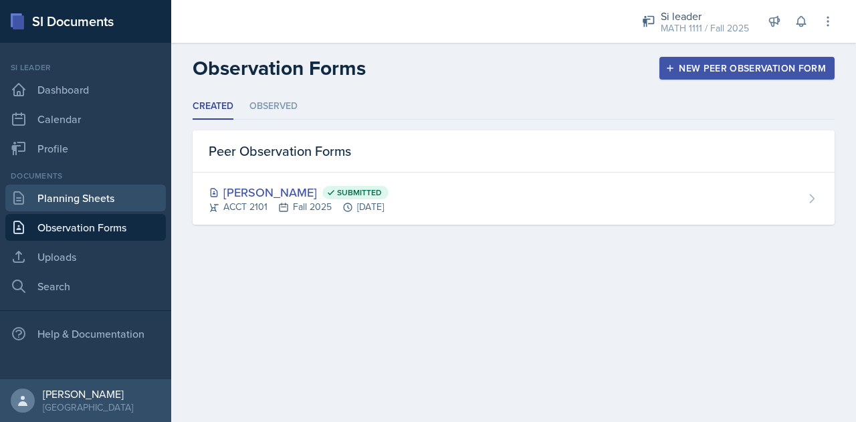
click at [82, 199] on link "Planning Sheets" at bounding box center [85, 198] width 161 height 27
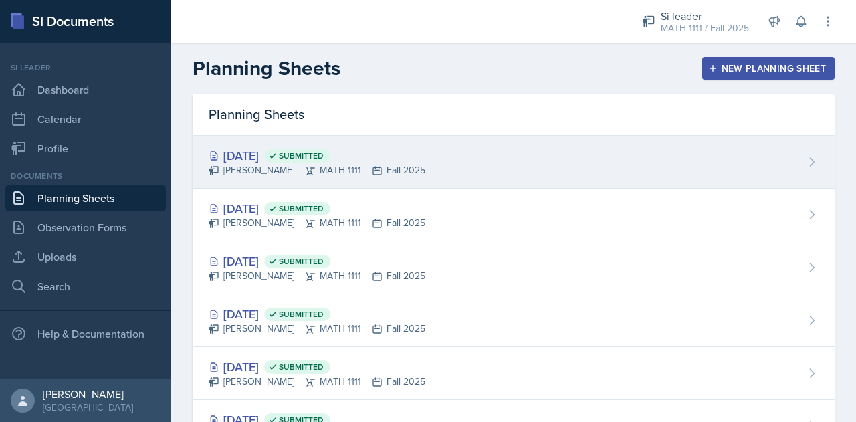
click at [236, 183] on div "[DATE] Submitted [PERSON_NAME] MATH 1111 Fall 2025" at bounding box center [514, 162] width 642 height 53
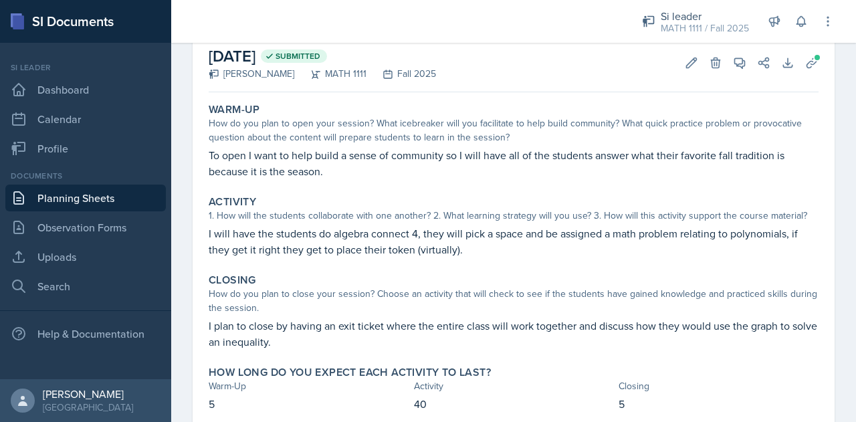
scroll to position [64, 0]
